Goal: Find contact information: Find contact information

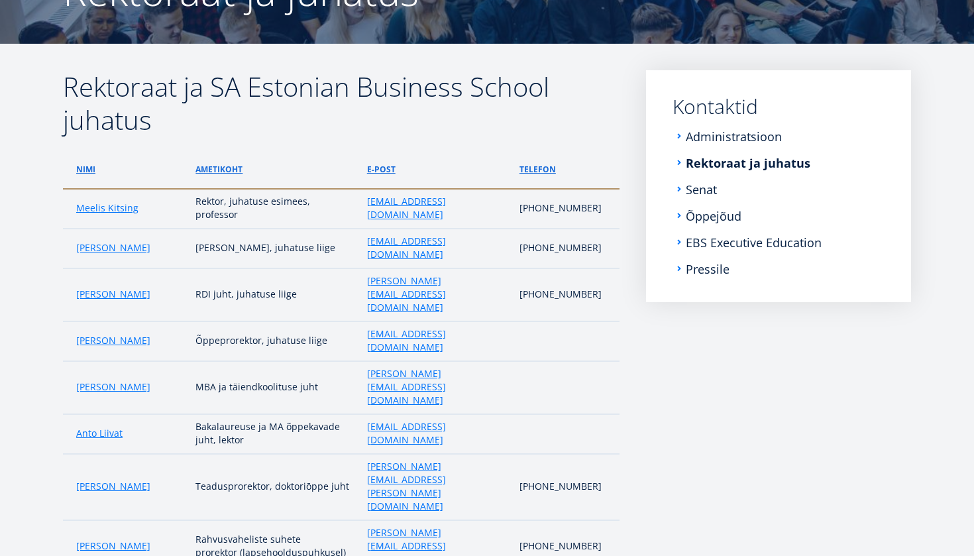
scroll to position [170, 0]
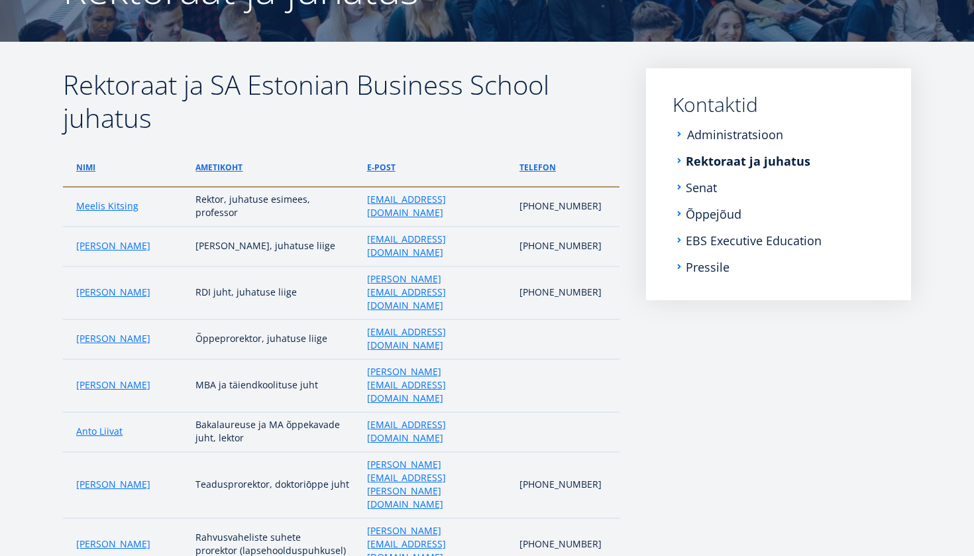
click at [711, 131] on link "Administratsioon" at bounding box center [735, 134] width 96 height 13
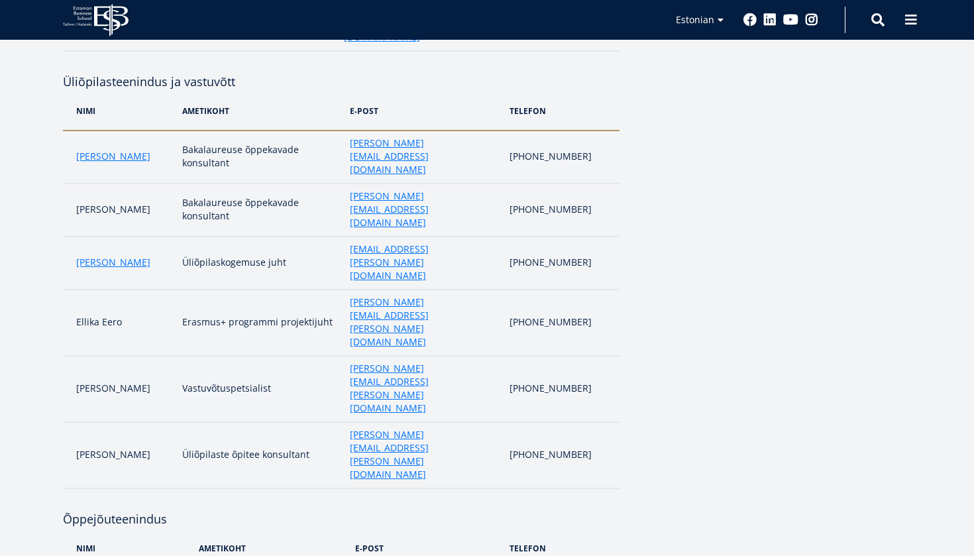
scroll to position [520, 0]
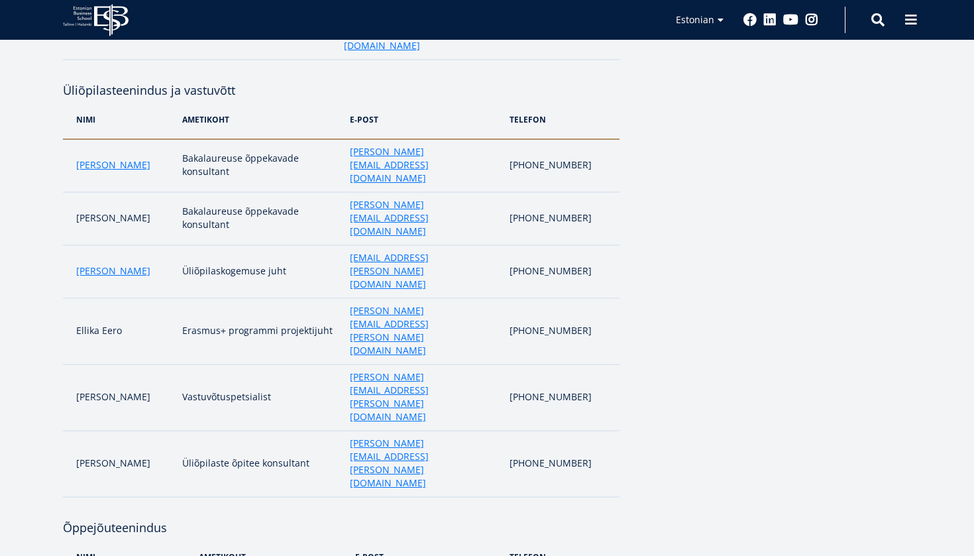
scroll to position [463, 0]
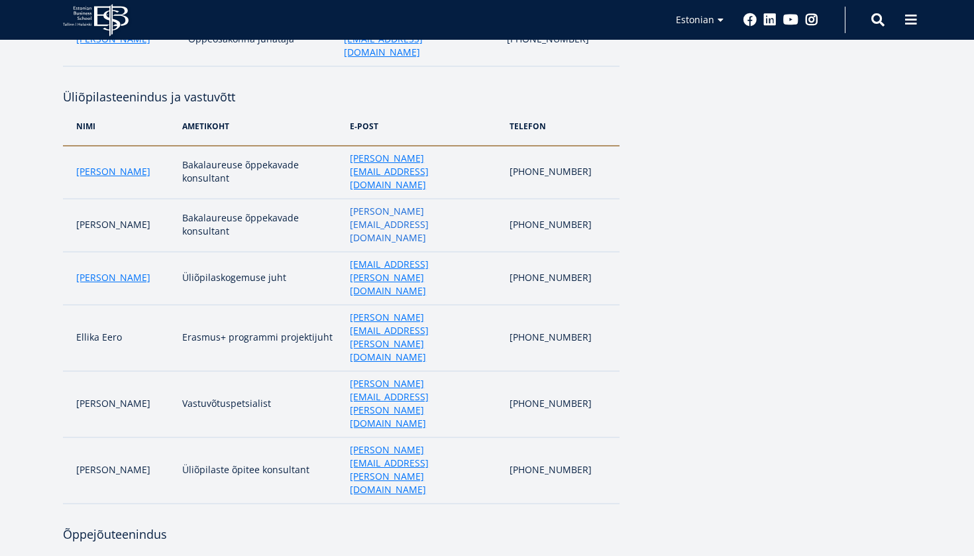
drag, startPoint x: 350, startPoint y: 144, endPoint x: 381, endPoint y: 144, distance: 31.1
drag, startPoint x: 451, startPoint y: 147, endPoint x: 341, endPoint y: 146, distance: 109.4
click at [343, 199] on td "olga.batalova@ebs.ee" at bounding box center [422, 225] width 159 height 53
copy link "olga.batalova@ebs.ee"
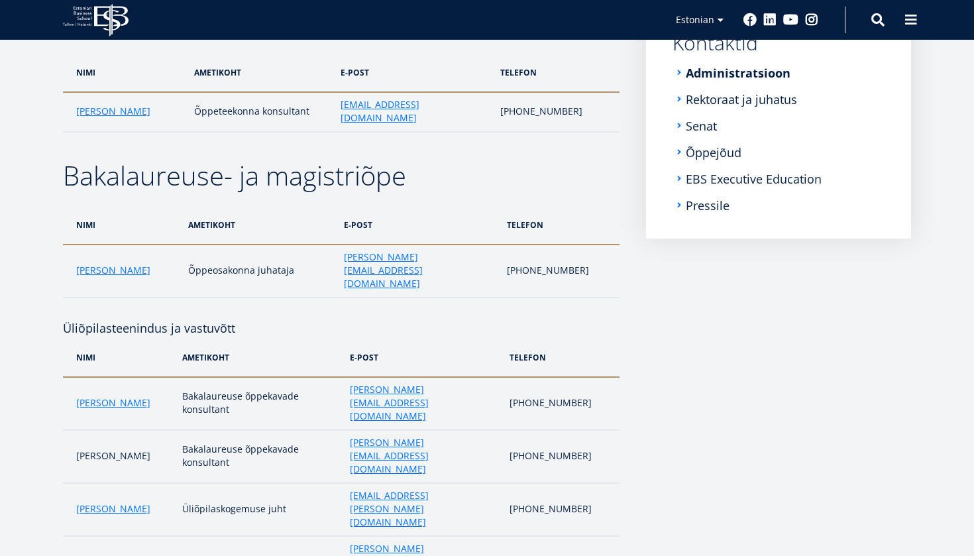
scroll to position [276, 0]
